Goal: Information Seeking & Learning: Learn about a topic

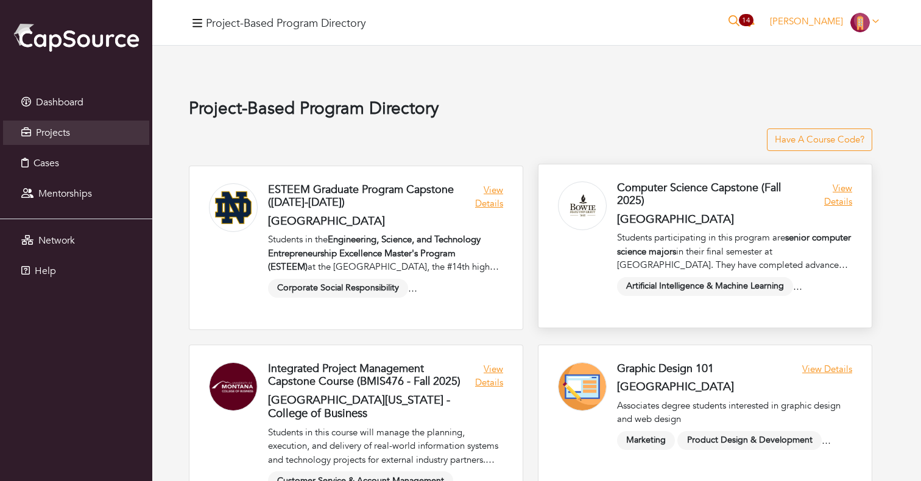
click at [838, 190] on link at bounding box center [705, 246] width 333 height 163
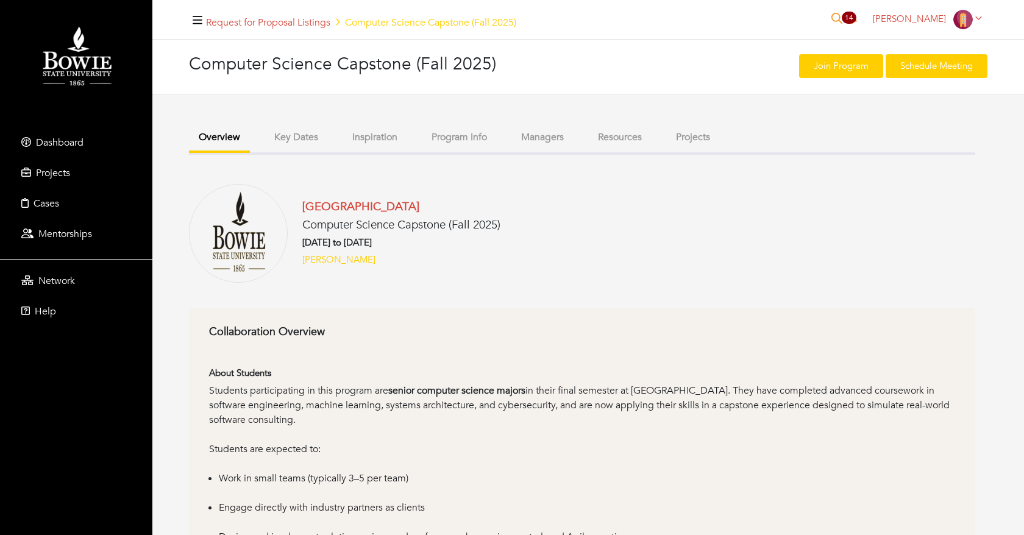
click at [690, 135] on button "Projects" at bounding box center [693, 137] width 54 height 26
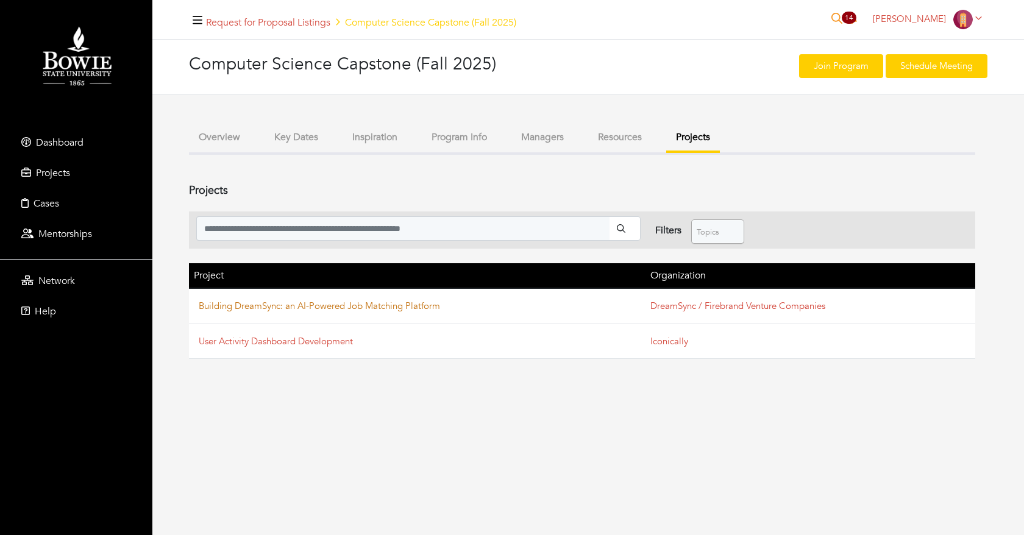
click at [320, 305] on link "Building DreamSync: an AI-Powered Job Matching Platform" at bounding box center [319, 306] width 241 height 12
click at [301, 341] on link "User Activity Dashboard Development" at bounding box center [276, 341] width 154 height 12
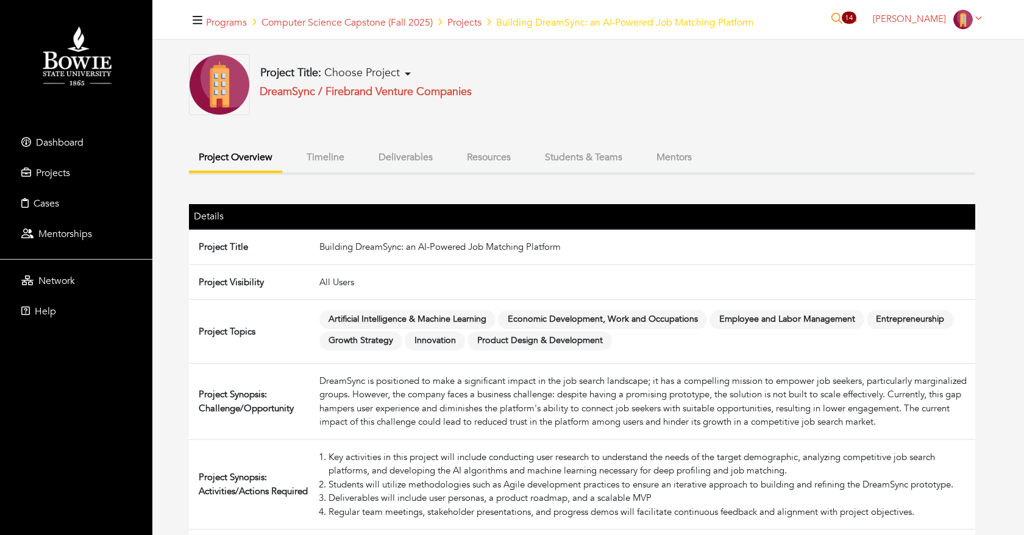
drag, startPoint x: 317, startPoint y: 239, endPoint x: 632, endPoint y: 239, distance: 315.0
click at [632, 239] on td "Building DreamSync: an AI-Powered Job Matching Platform" at bounding box center [644, 246] width 660 height 35
drag, startPoint x: 574, startPoint y: 251, endPoint x: 302, endPoint y: 250, distance: 271.8
click at [302, 250] on tr "Project Title Building DreamSync: an AI-Powered Job Matching Platform" at bounding box center [582, 246] width 786 height 35
copy tr "Building DreamSync: an AI-Powered Job Matching Platform"
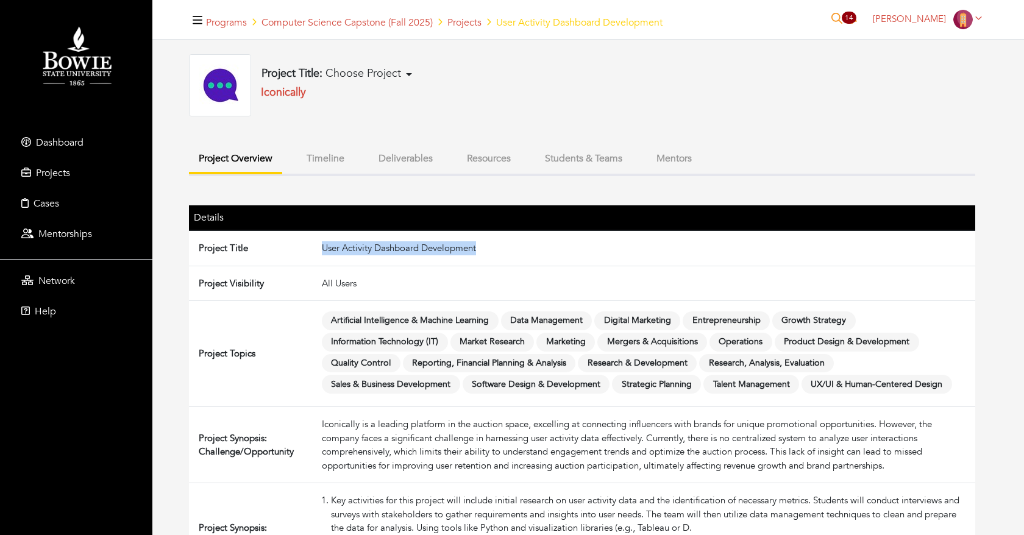
drag, startPoint x: 323, startPoint y: 247, endPoint x: 547, endPoint y: 247, distance: 224.2
click at [547, 247] on td "User Activity Dashboard Development" at bounding box center [646, 247] width 658 height 35
copy td "User Activity Dashboard Development"
click at [367, 102] on div "Project Title: Choose Project Building DreamSync: an AI-Powered Job Matching Pl…" at bounding box center [338, 84] width 155 height 37
click at [653, 98] on div "Project Title: Choose Project Building DreamSync: an AI-Powered Job Matching Pl…" at bounding box center [464, 85] width 550 height 62
